Goal: Transaction & Acquisition: Purchase product/service

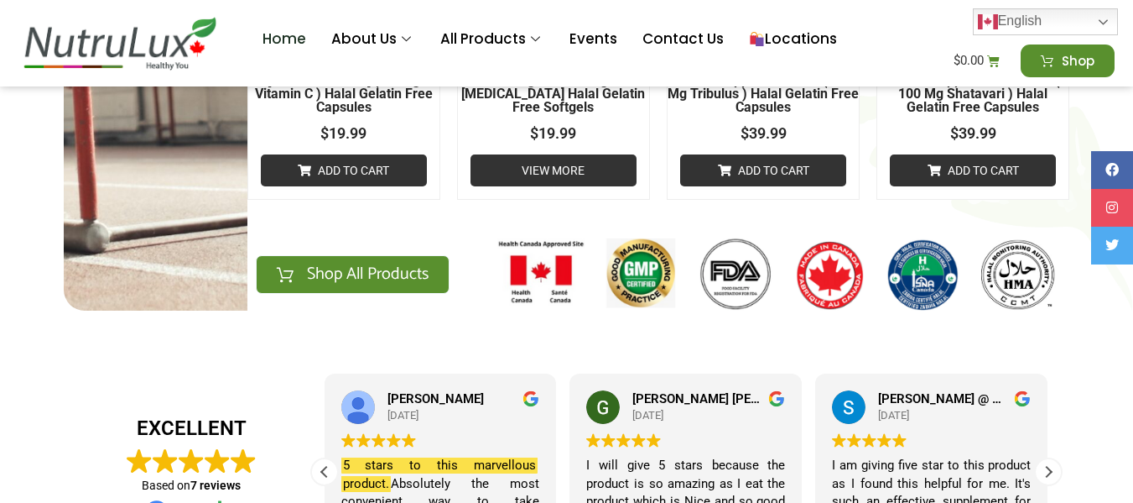
scroll to position [2020, 0]
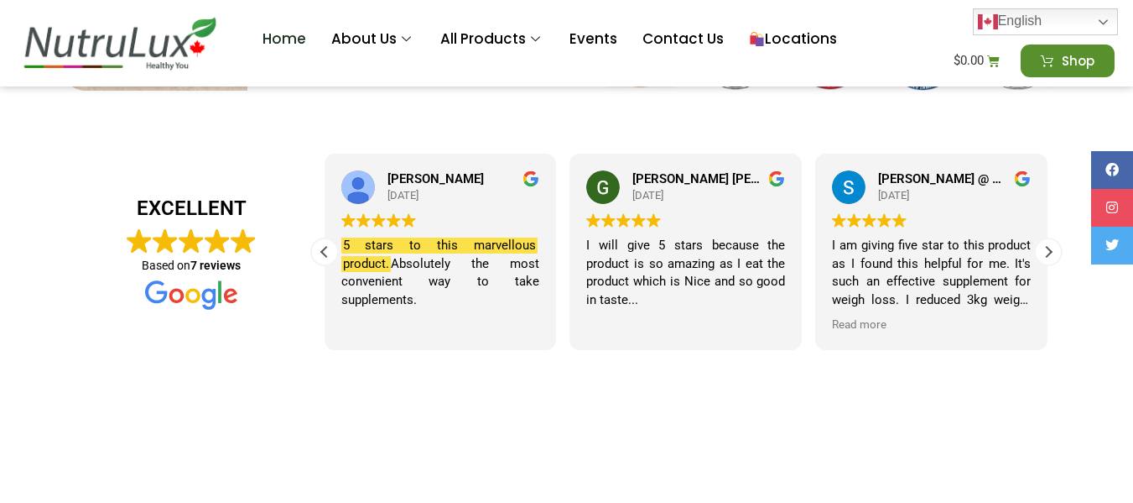
drag, startPoint x: 1139, startPoint y: 27, endPoint x: 1134, endPoint y: 213, distance: 186.3
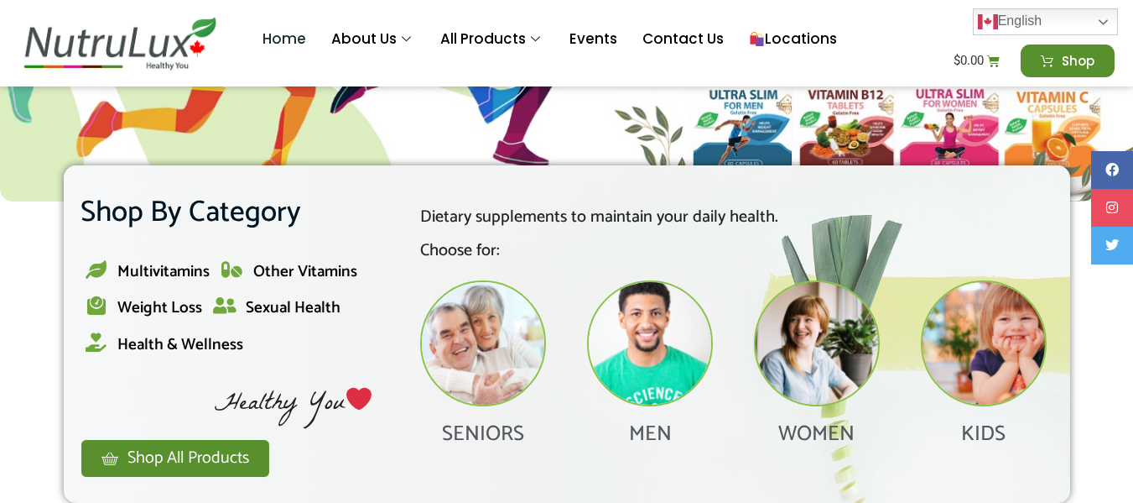
scroll to position [525, 0]
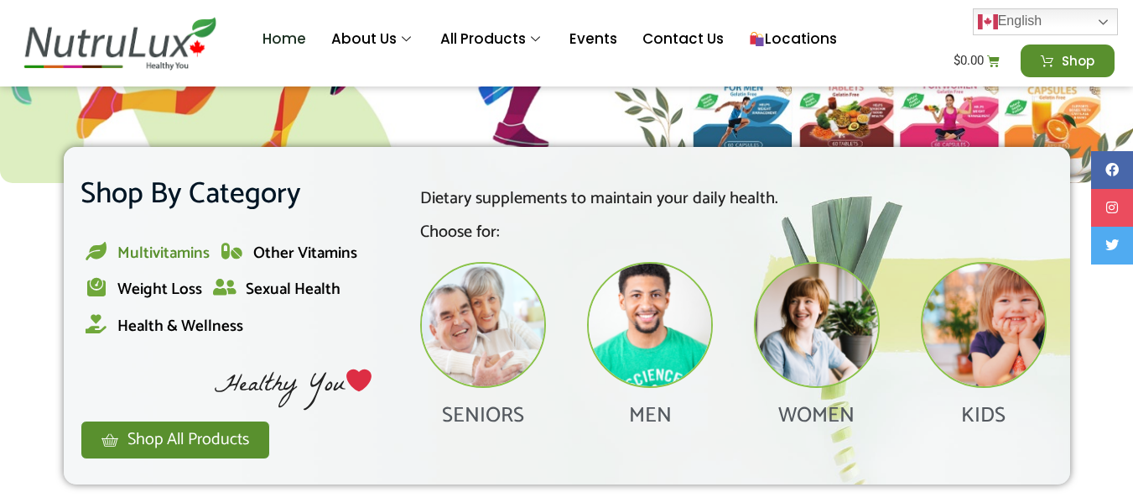
click at [162, 256] on span "Multivitamins" at bounding box center [163, 253] width 92 height 26
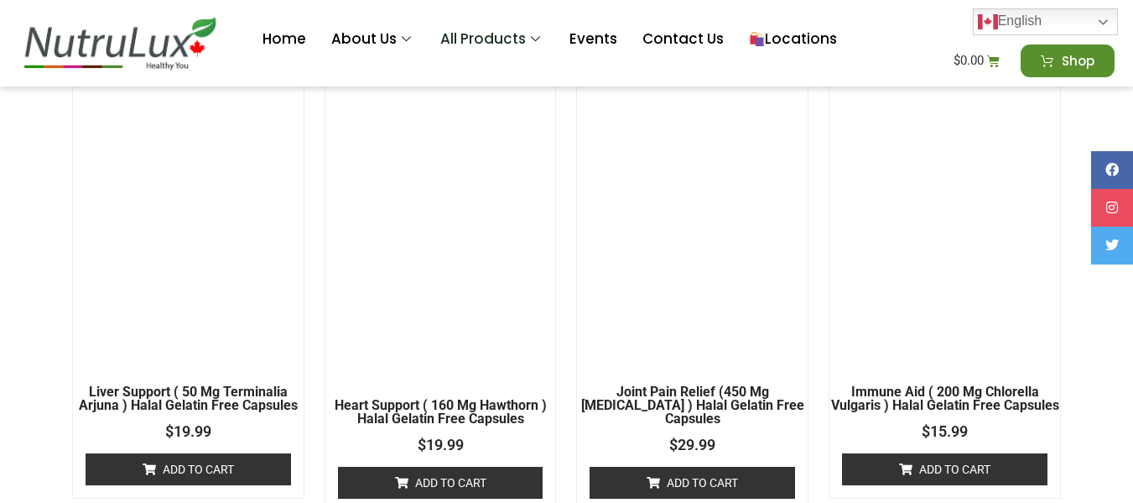
scroll to position [3569, 0]
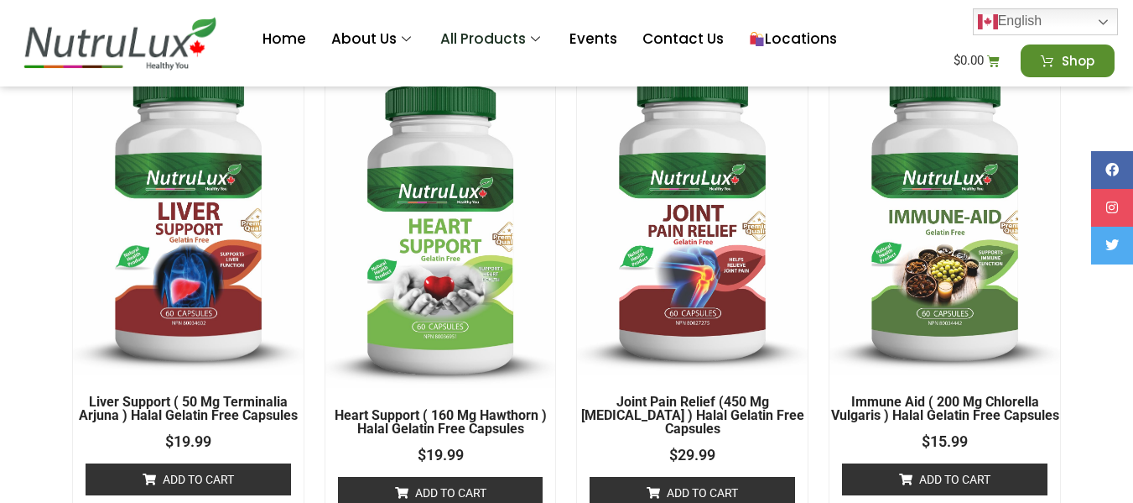
click at [701, 232] on img at bounding box center [692, 215] width 231 height 317
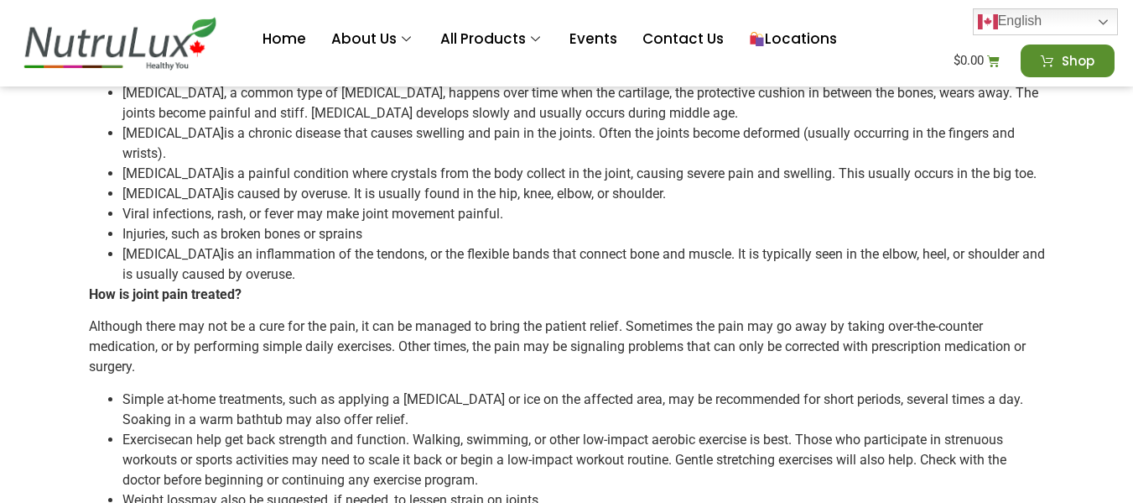
scroll to position [1502, 0]
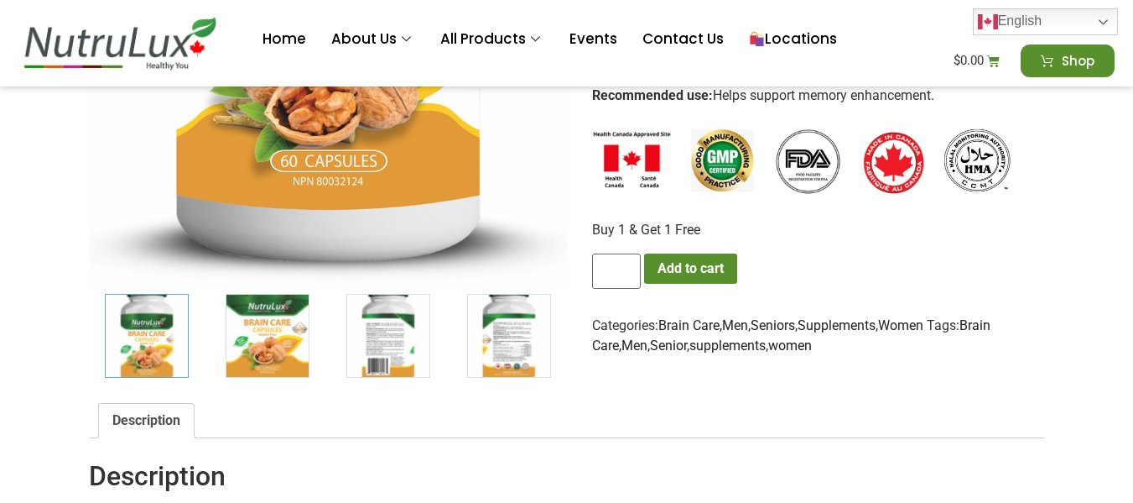
scroll to position [602, 0]
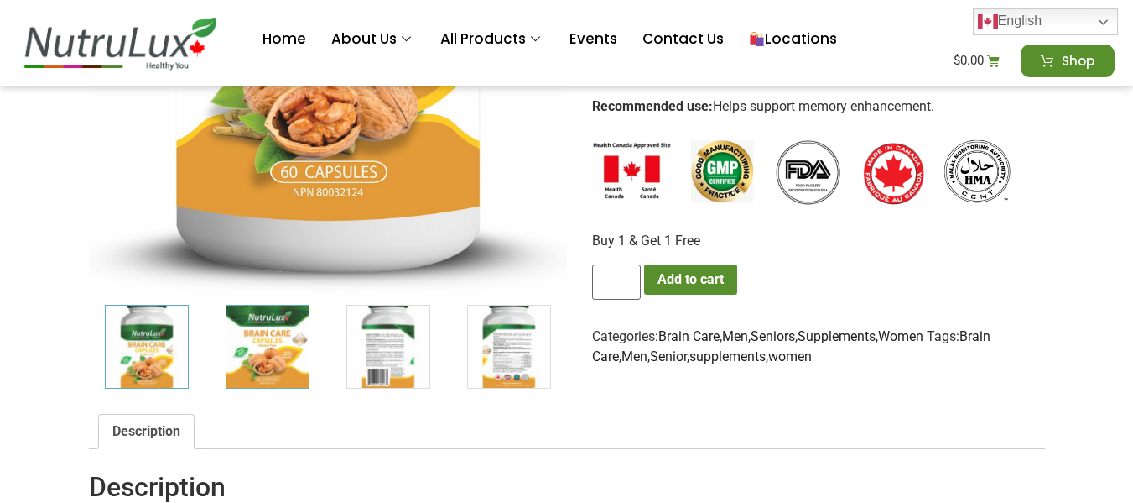
click at [255, 341] on img "2 / 6" at bounding box center [268, 347] width 84 height 84
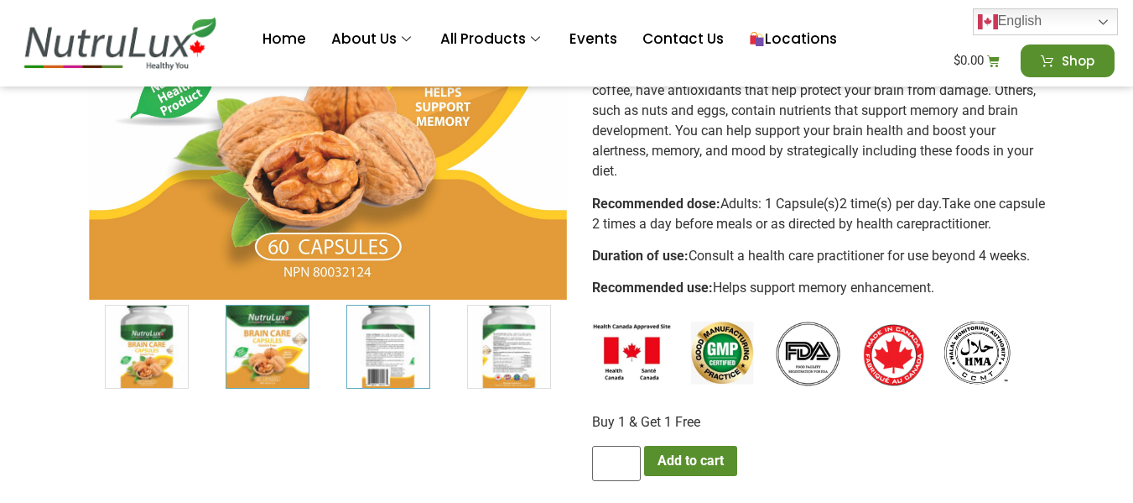
click at [393, 341] on img "3 / 6" at bounding box center [388, 347] width 84 height 84
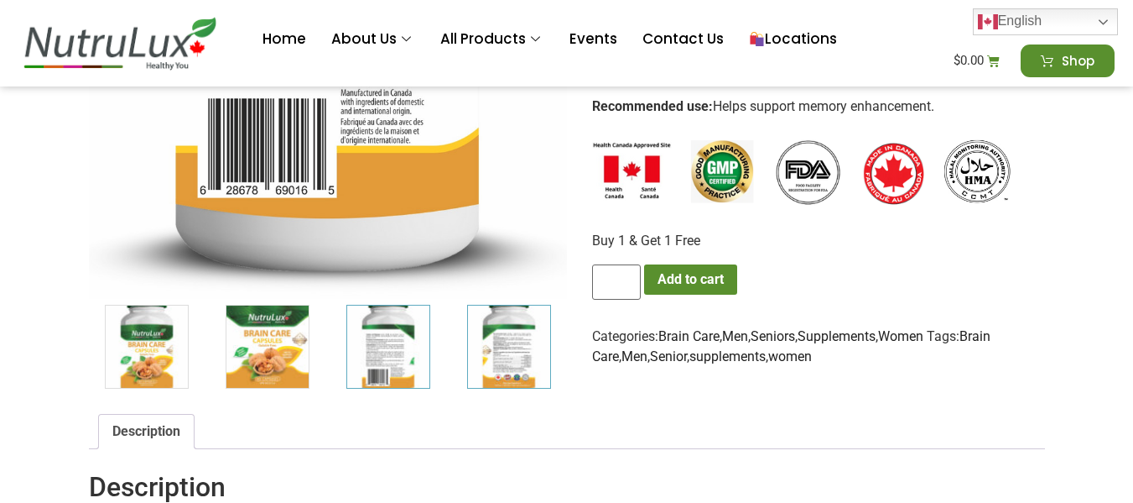
click at [504, 340] on img "4 / 6" at bounding box center [509, 347] width 84 height 84
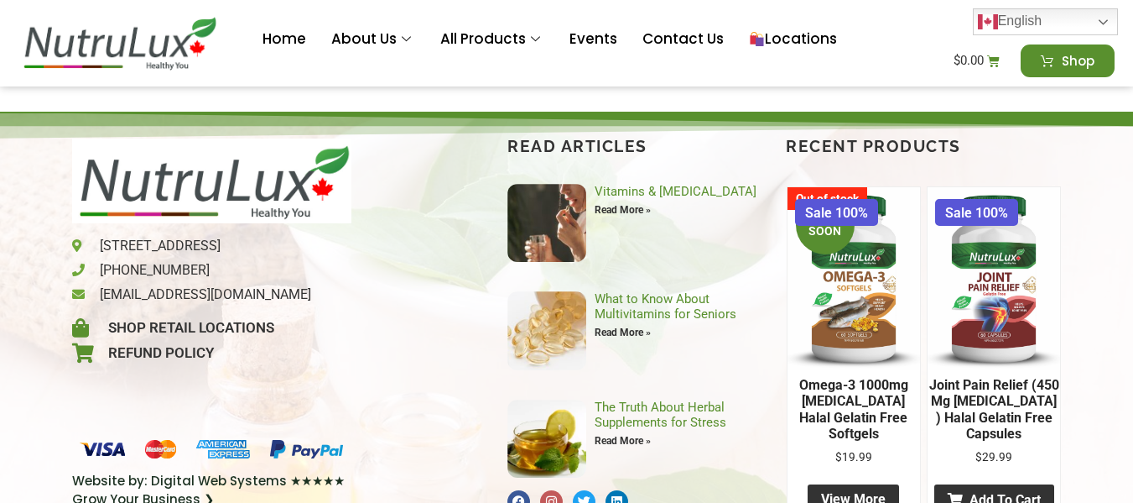
scroll to position [2447, 0]
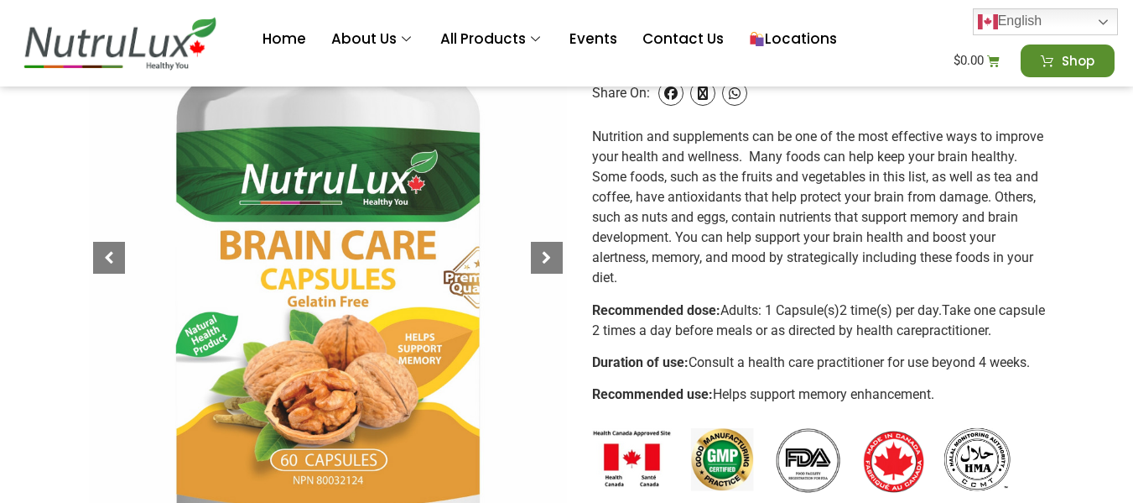
scroll to position [331, 0]
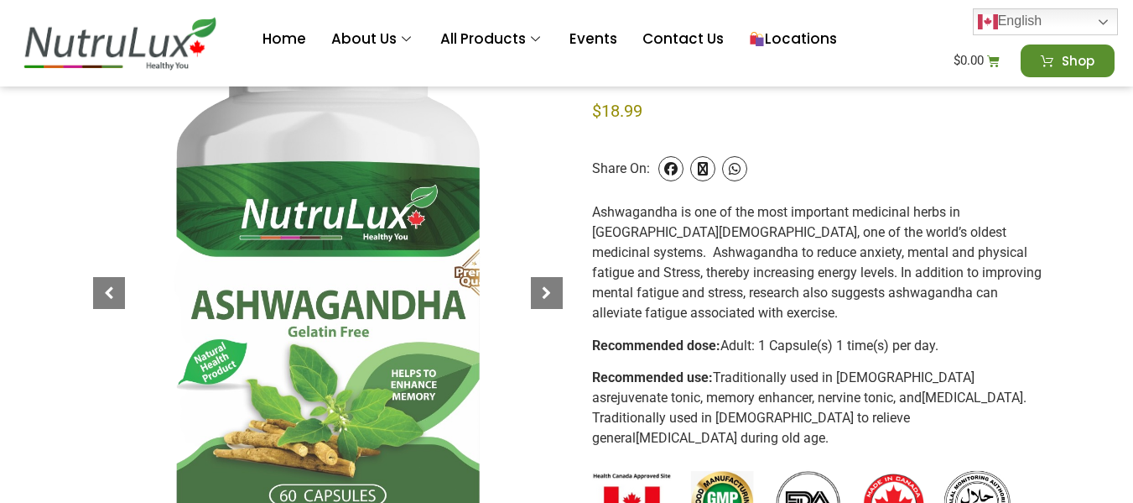
scroll to position [273, 0]
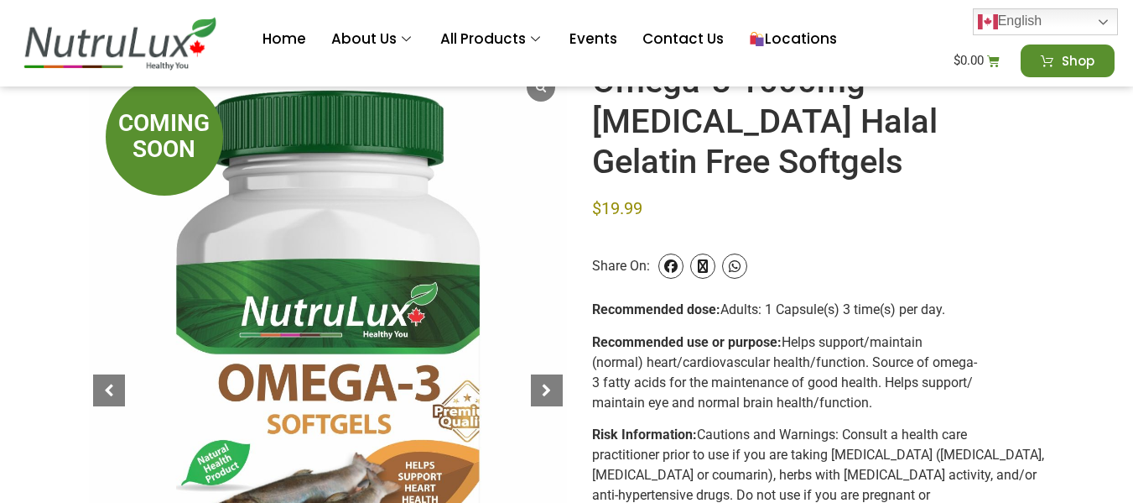
scroll to position [373, 0]
